Goal: Check status

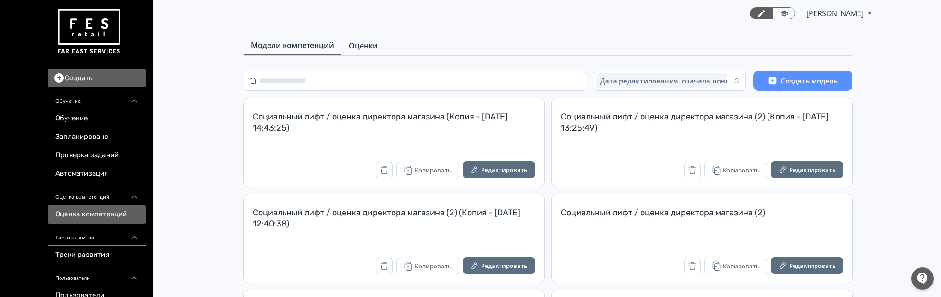
click at [375, 47] on span "Оценки" at bounding box center [363, 45] width 29 height 11
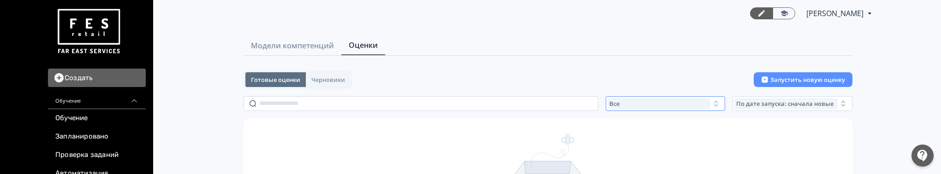
click at [703, 102] on div "Все" at bounding box center [658, 103] width 103 height 11
click at [633, 142] on span "Активные" at bounding box center [635, 141] width 34 height 9
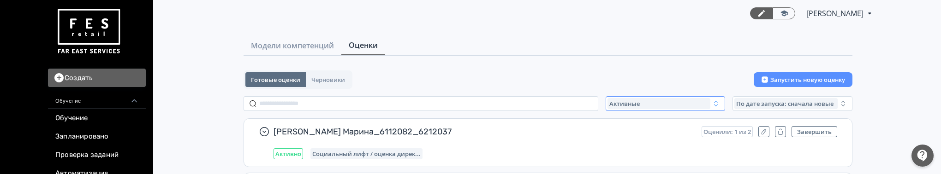
click at [673, 106] on div "Активные" at bounding box center [658, 103] width 103 height 11
click at [640, 154] on span "Завершенные" at bounding box center [642, 158] width 48 height 9
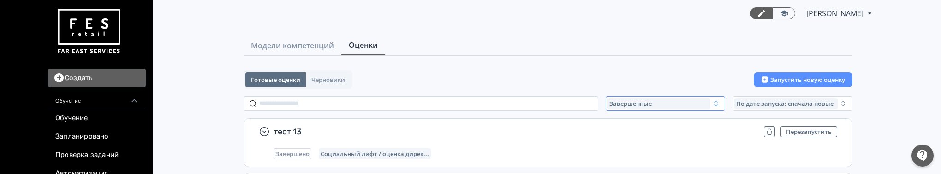
click at [640, 104] on span "Завершенные" at bounding box center [630, 103] width 42 height 7
click at [646, 126] on button "Все" at bounding box center [698, 125] width 161 height 17
